Goal: Task Accomplishment & Management: Use online tool/utility

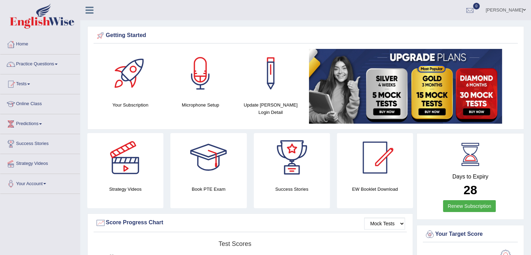
click at [339, 0] on ul "[PERSON_NAME] Toggle navigation Username: Shail024 Access Type: Online Subscrip…" at bounding box center [374, 10] width 316 height 20
click at [513, 12] on link "Shail" at bounding box center [506, 9] width 51 height 18
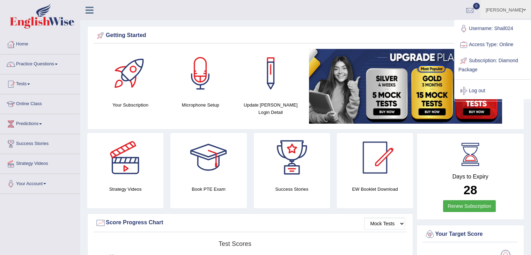
click at [483, 89] on link "Log out" at bounding box center [492, 91] width 75 height 16
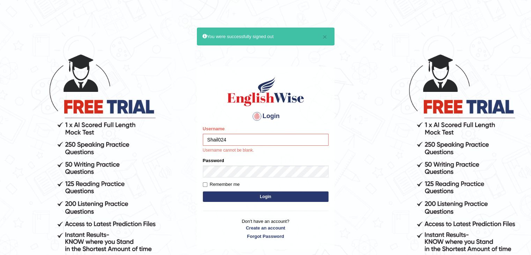
click at [226, 137] on input "Shail024" at bounding box center [266, 140] width 126 height 12
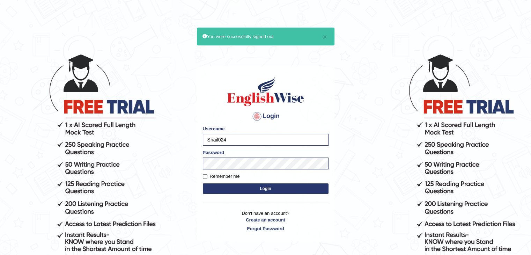
drag, startPoint x: 229, startPoint y: 140, endPoint x: 191, endPoint y: 140, distance: 38.4
click at [191, 140] on body "× You were successfully signed out Login Please fix the following errors: Usern…" at bounding box center [265, 154] width 531 height 255
type input "p"
click at [246, 136] on input "Pkhatarina" at bounding box center [266, 140] width 126 height 12
type input "Pkhatarine"
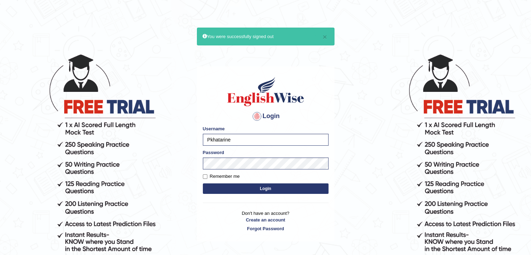
click at [236, 178] on label "Remember me" at bounding box center [221, 176] width 37 height 7
click at [207, 178] on input "Remember me" at bounding box center [205, 176] width 5 height 5
checkbox input "true"
click at [244, 190] on button "Login" at bounding box center [266, 188] width 126 height 10
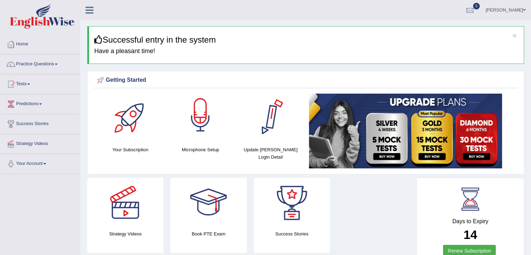
click at [196, 116] on div at bounding box center [200, 118] width 49 height 49
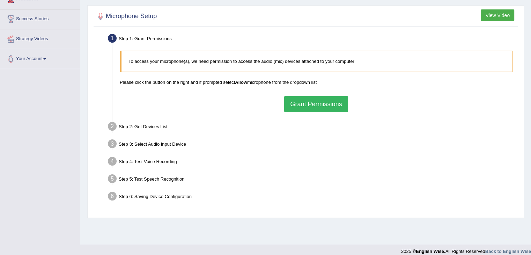
scroll to position [105, 0]
click at [328, 107] on button "Grant Permissions" at bounding box center [316, 104] width 64 height 16
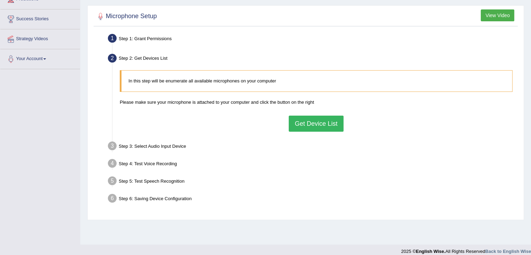
click at [325, 125] on button "Get Device List" at bounding box center [316, 124] width 54 height 16
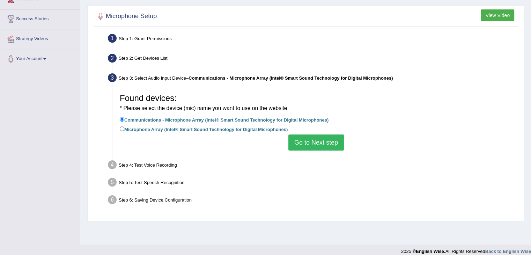
click at [311, 145] on button "Go to Next step" at bounding box center [317, 142] width 56 height 16
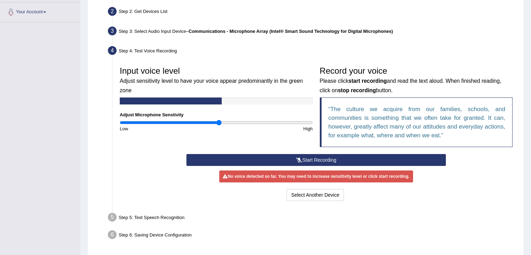
scroll to position [140, 0]
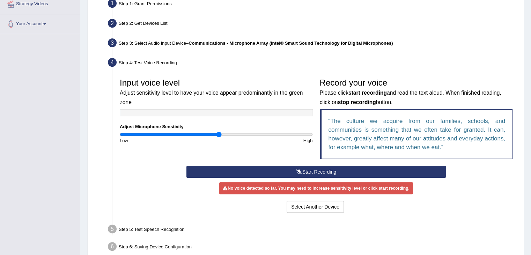
click at [317, 169] on button "Start Recording" at bounding box center [317, 172] width 260 height 12
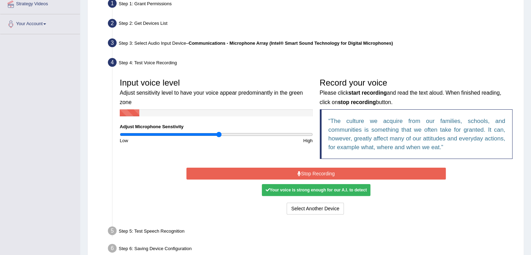
drag, startPoint x: 313, startPoint y: 170, endPoint x: 312, endPoint y: 174, distance: 3.8
click at [313, 170] on button "Stop Recording" at bounding box center [317, 174] width 260 height 12
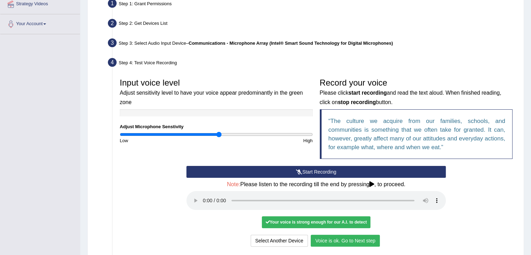
click at [352, 239] on button "Voice is ok. Go to Next step" at bounding box center [345, 241] width 69 height 12
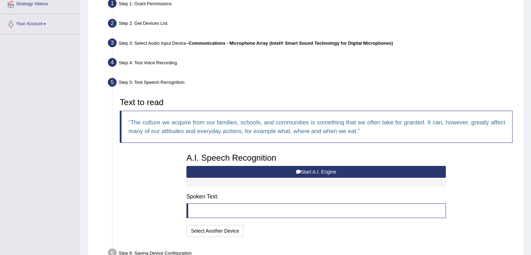
click at [330, 173] on button "Start A.I. Engine" at bounding box center [317, 172] width 260 height 12
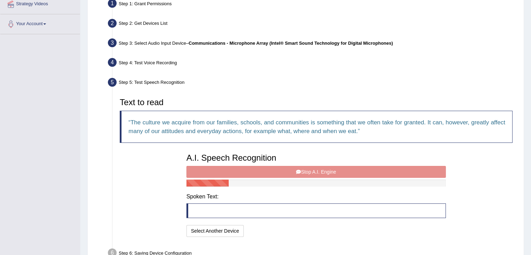
click at [331, 174] on button "Stop A.I. Engine" at bounding box center [317, 172] width 260 height 12
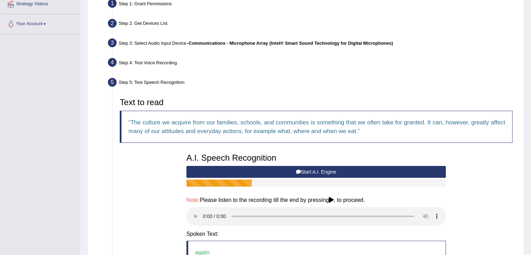
click at [331, 174] on div "A.I. Speech Recognition Start A.I. Engine Stop A.I. Engine Note: Please listen …" at bounding box center [316, 217] width 267 height 135
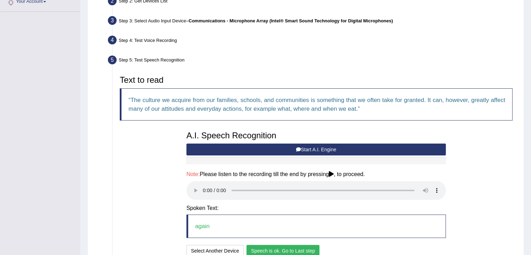
scroll to position [175, 0]
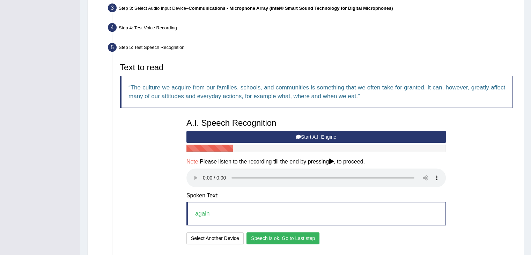
click at [289, 235] on button "Speech is ok. Go to Last step" at bounding box center [283, 238] width 73 height 12
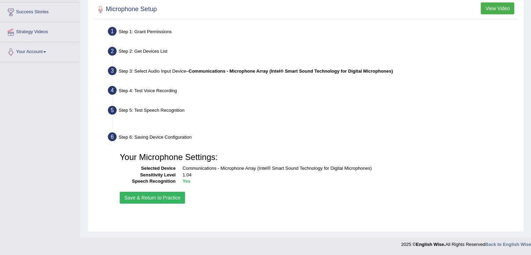
scroll to position [112, 0]
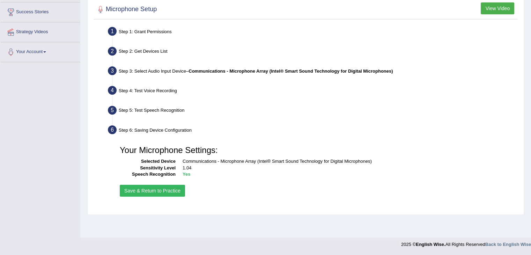
click at [174, 193] on button "Save & Return to Practice" at bounding box center [152, 191] width 65 height 12
